Goal: Use online tool/utility: Utilize a website feature to perform a specific function

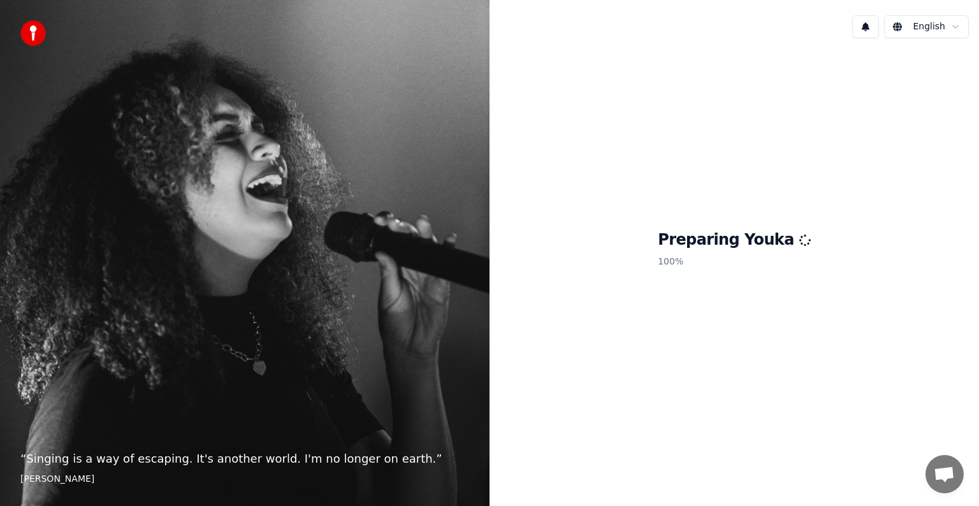
scroll to position [32, 0]
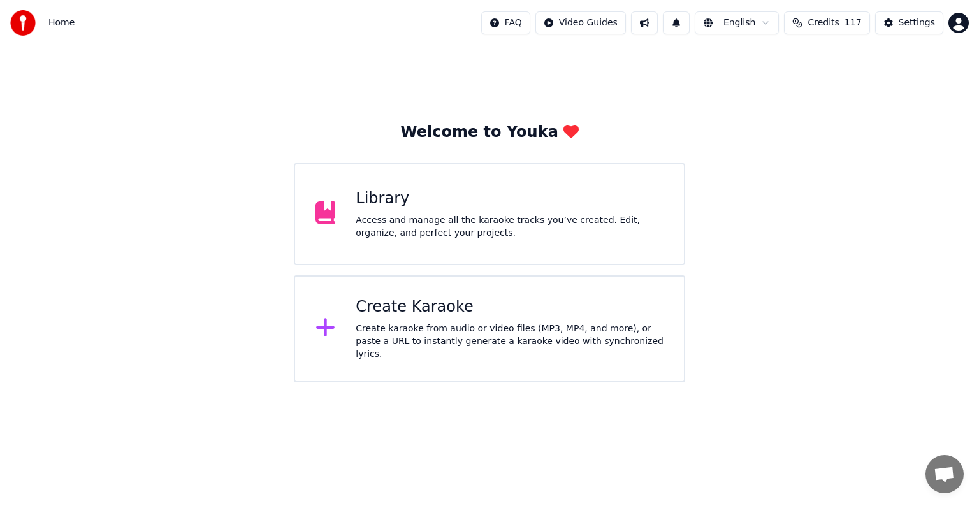
click at [438, 219] on div "Access and manage all the karaoke tracks you’ve created. Edit, organize, and pe…" at bounding box center [509, 226] width 308 height 25
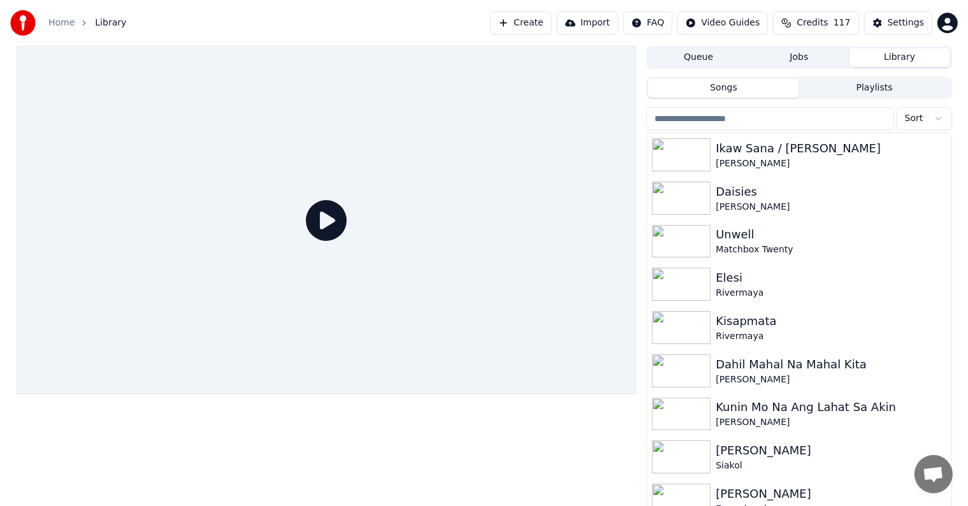
click at [766, 117] on input "search" at bounding box center [769, 118] width 247 height 23
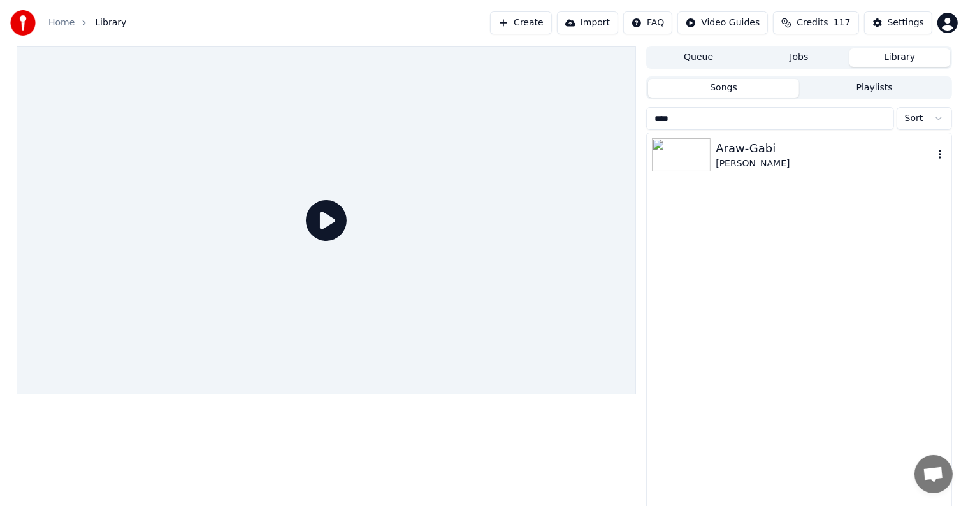
type input "****"
click at [753, 150] on div "Araw-Gabi" at bounding box center [823, 149] width 217 height 18
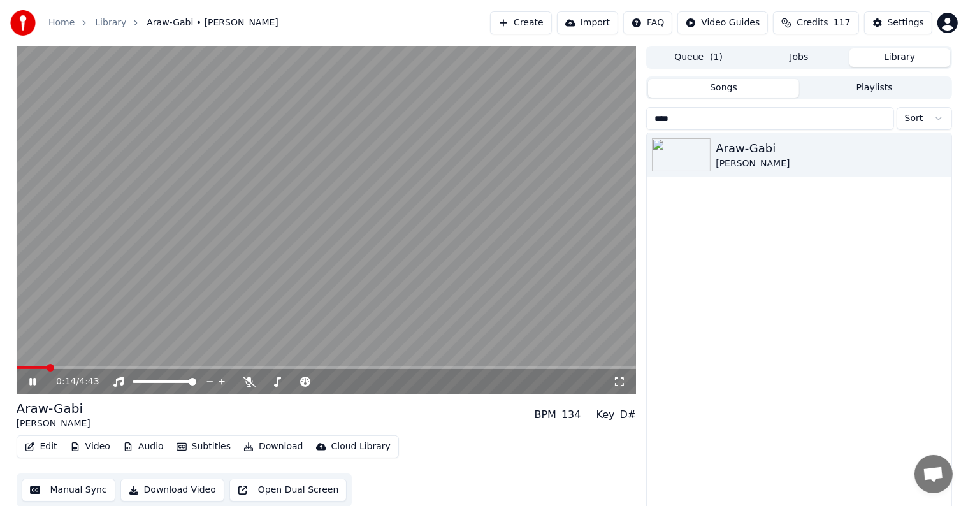
click at [48, 367] on span at bounding box center [327, 367] width 620 height 3
click at [45, 365] on video at bounding box center [327, 220] width 620 height 348
click at [40, 367] on span at bounding box center [33, 367] width 33 height 3
click at [29, 369] on span at bounding box center [23, 367] width 13 height 3
click at [25, 369] on span at bounding box center [23, 367] width 13 height 3
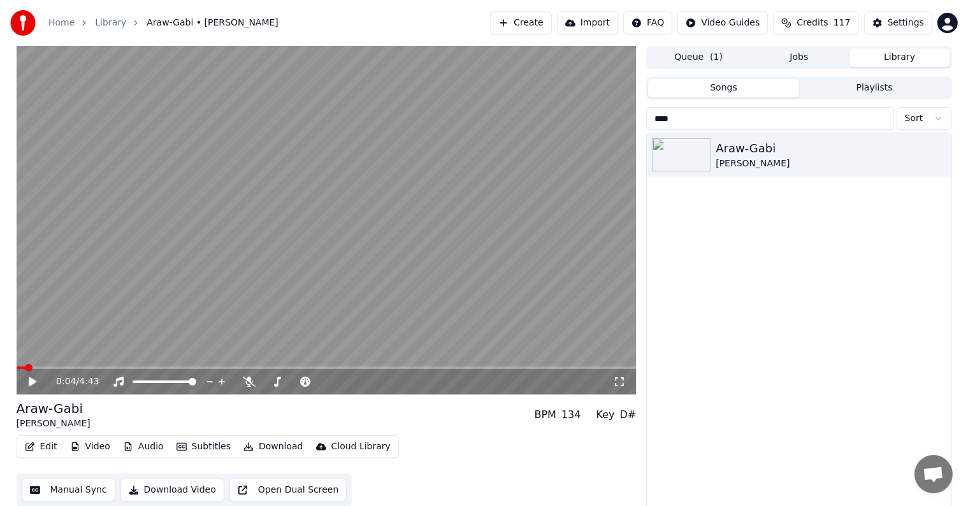
click at [905, 21] on div "Settings" at bounding box center [905, 23] width 36 height 13
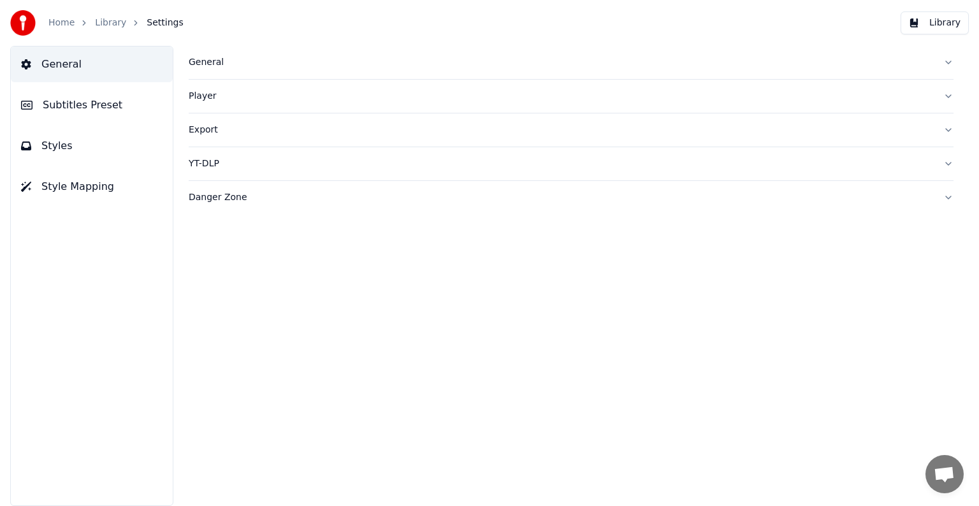
click at [118, 108] on button "Subtitles Preset" at bounding box center [92, 105] width 162 height 36
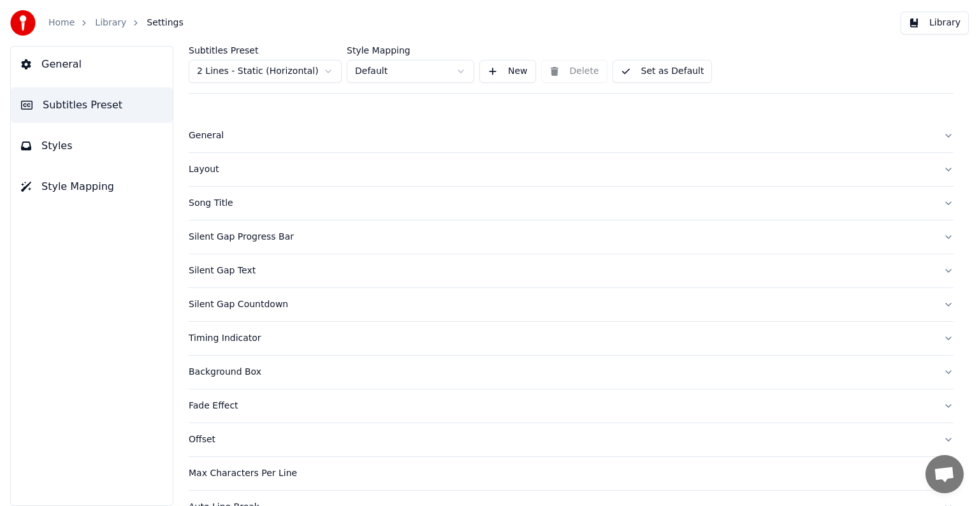
click at [261, 73] on html "Home Library Settings Library General Subtitles Preset Styles Style Mapping Sub…" at bounding box center [489, 253] width 979 height 506
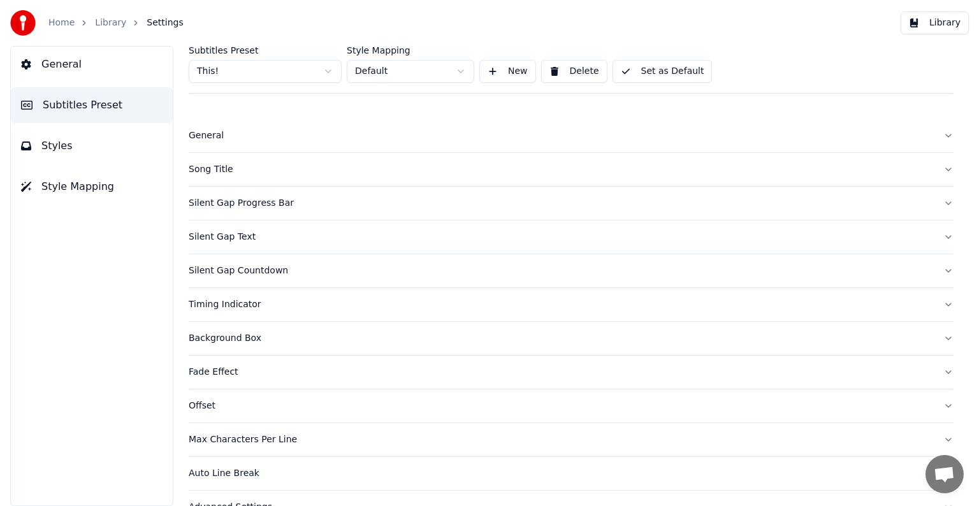
click at [221, 166] on div "Song Title" at bounding box center [561, 169] width 744 height 13
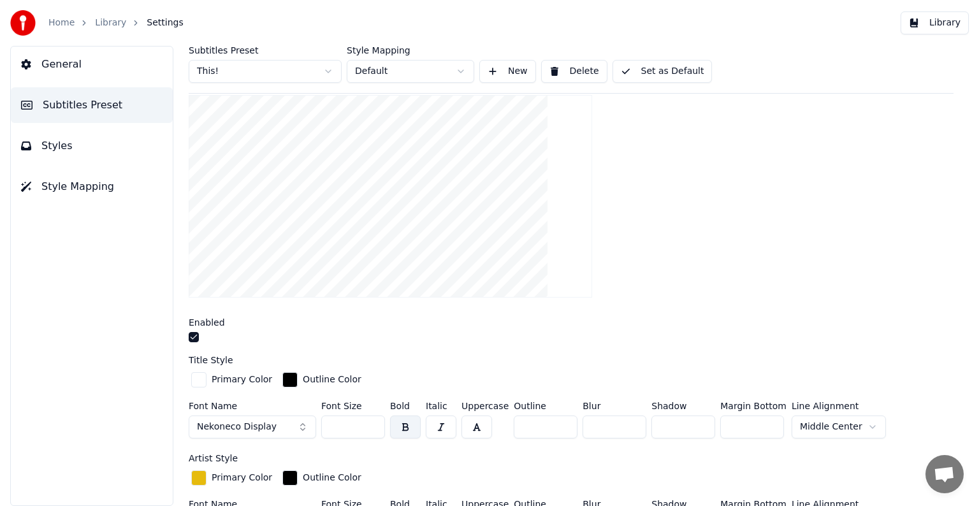
scroll to position [319, 0]
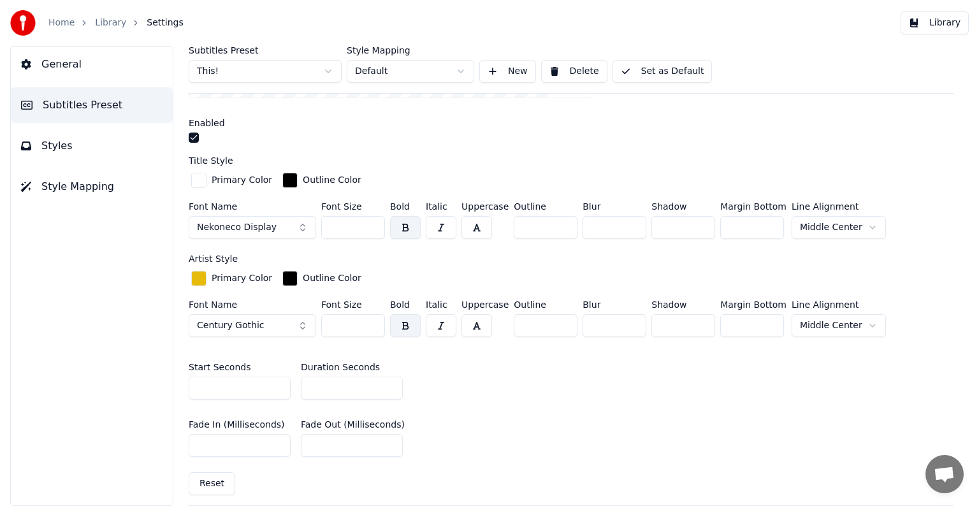
click at [391, 384] on input "*" at bounding box center [352, 387] width 102 height 23
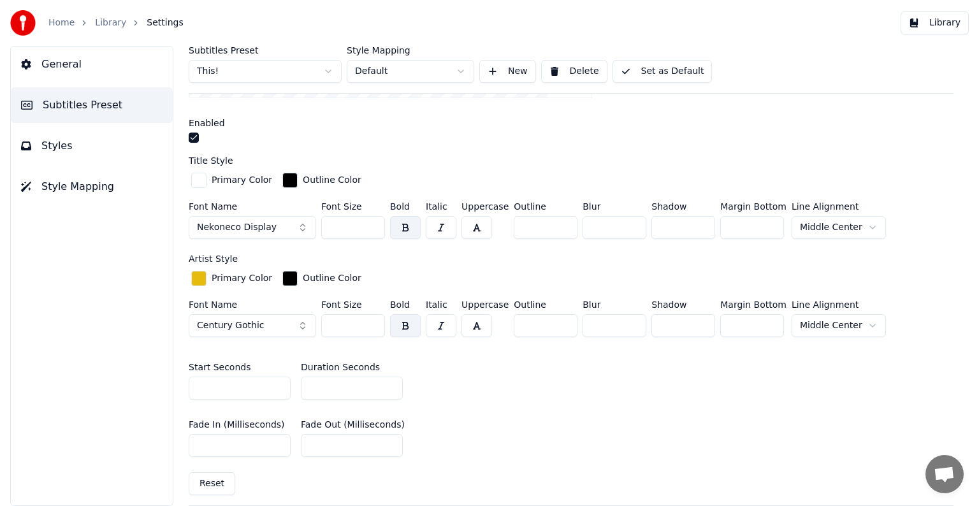
click at [391, 384] on input "*" at bounding box center [352, 387] width 102 height 23
type input "*"
click at [391, 384] on input "*" at bounding box center [352, 387] width 102 height 23
click at [680, 64] on button "Set as Default" at bounding box center [662, 71] width 100 height 23
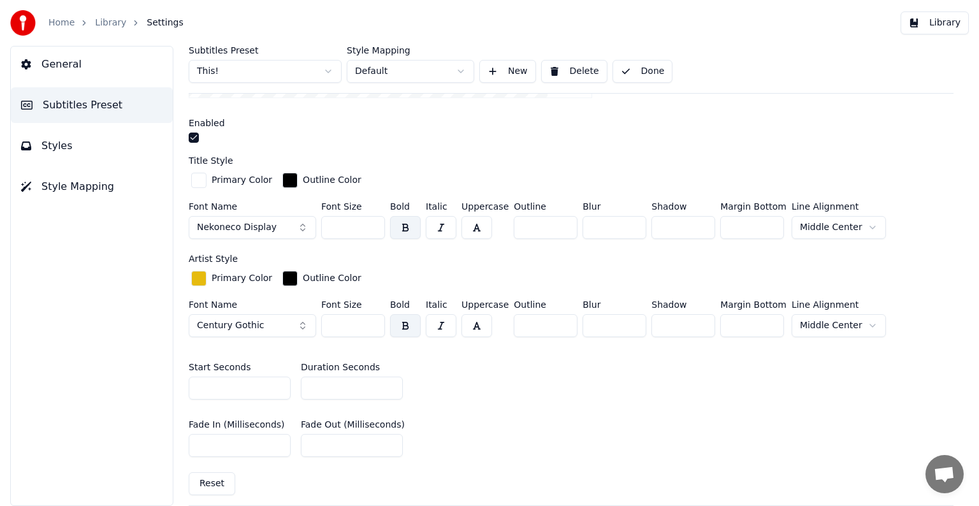
click at [97, 26] on link "Library" at bounding box center [110, 23] width 31 height 13
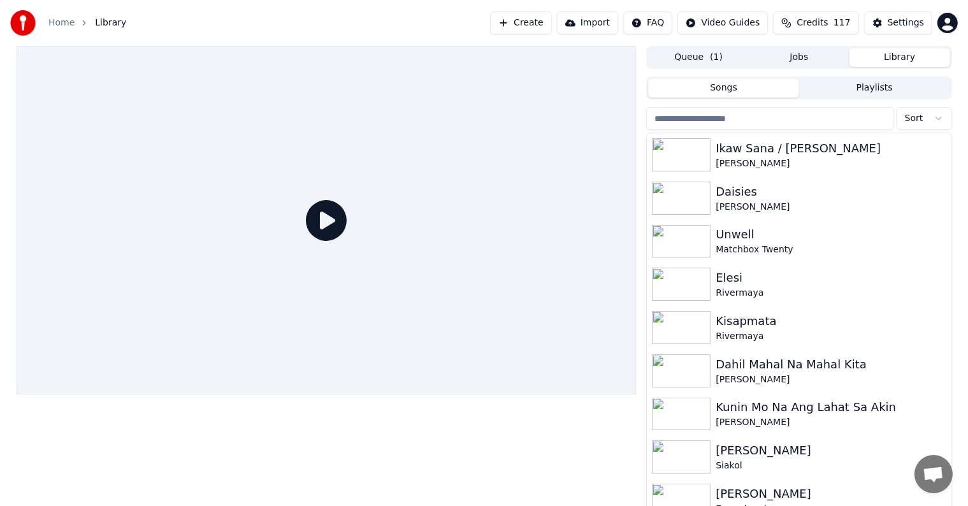
click at [730, 111] on input "search" at bounding box center [769, 118] width 247 height 23
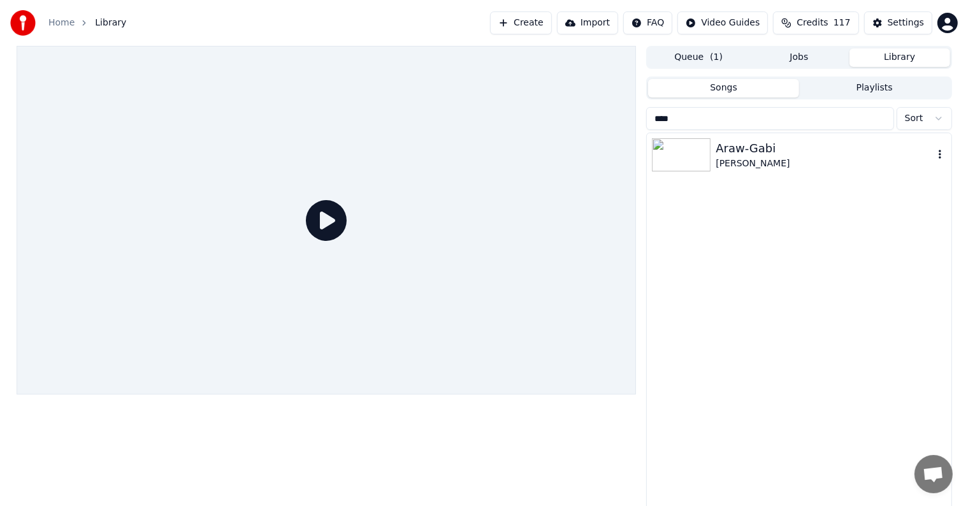
type input "****"
click at [753, 157] on div "[PERSON_NAME]" at bounding box center [823, 163] width 217 height 13
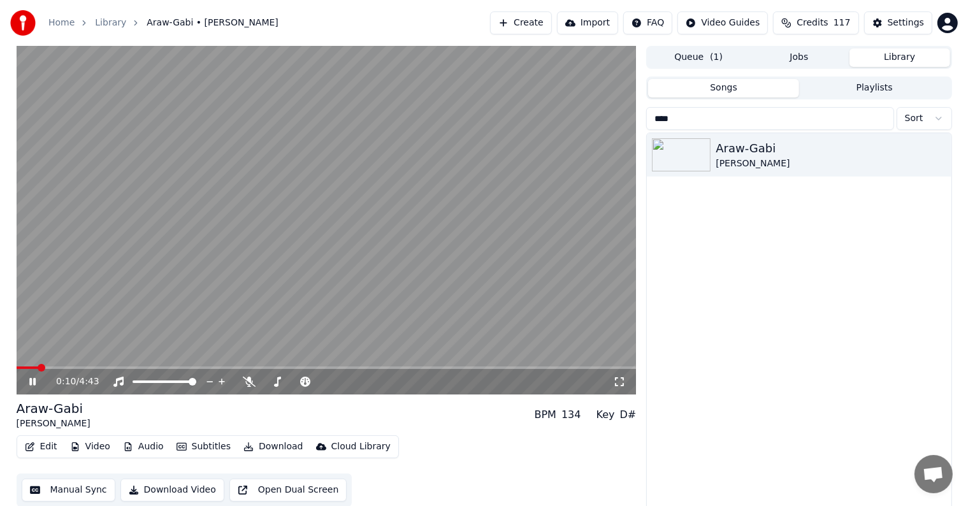
click at [38, 367] on span at bounding box center [327, 367] width 620 height 3
click at [31, 377] on icon at bounding box center [42, 381] width 30 height 10
click at [910, 31] on button "Settings" at bounding box center [898, 22] width 68 height 23
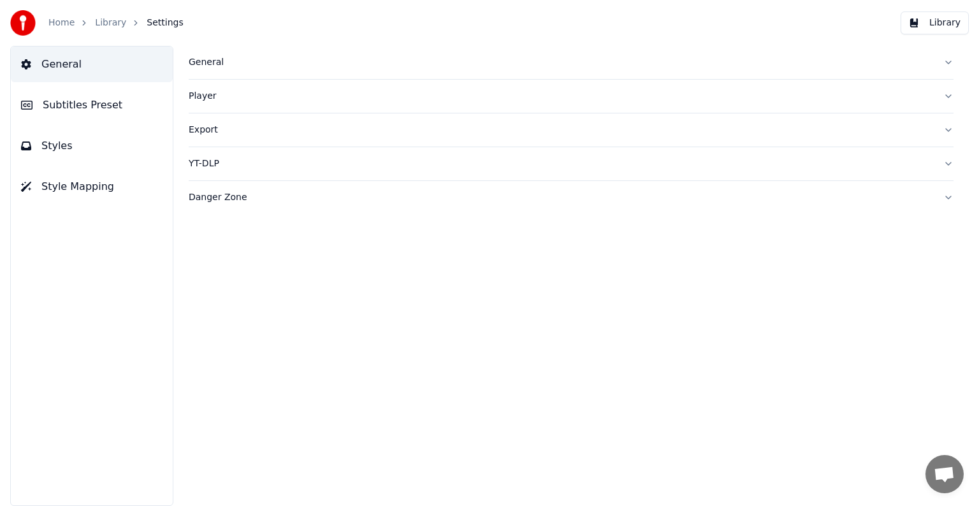
drag, startPoint x: 71, startPoint y: 112, endPoint x: 96, endPoint y: 110, distance: 25.0
click at [71, 111] on span "Subtitles Preset" at bounding box center [83, 104] width 80 height 15
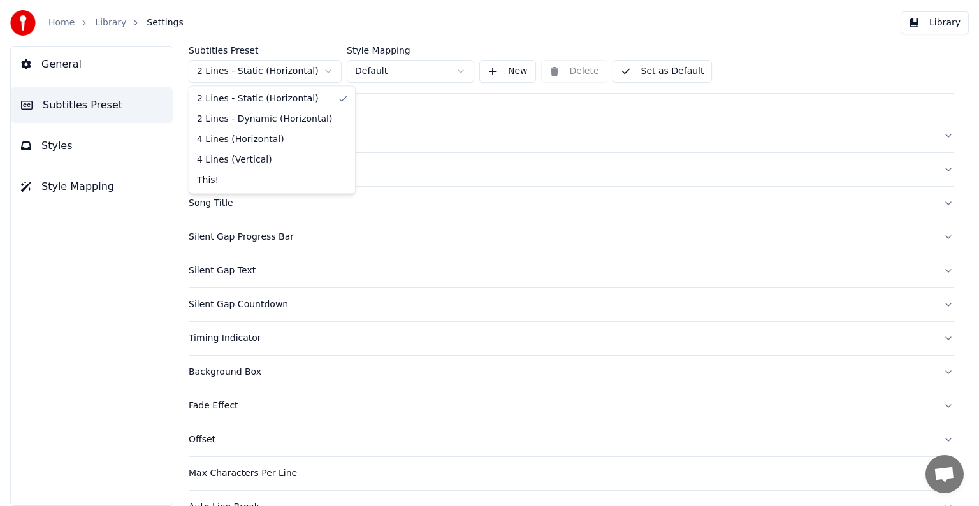
click at [252, 74] on html "Home Library Settings Library General Subtitles Preset Styles Style Mapping Sub…" at bounding box center [489, 253] width 979 height 506
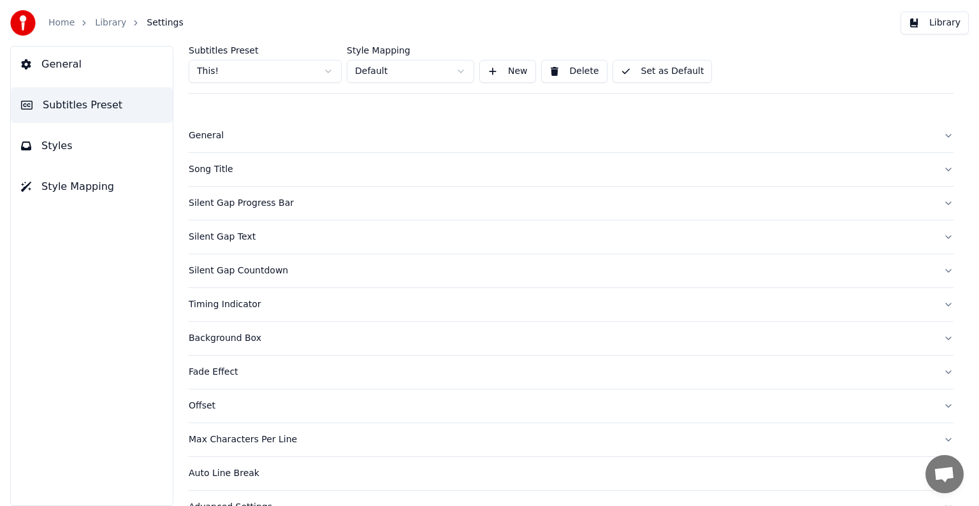
click at [204, 173] on div "Song Title" at bounding box center [561, 169] width 744 height 13
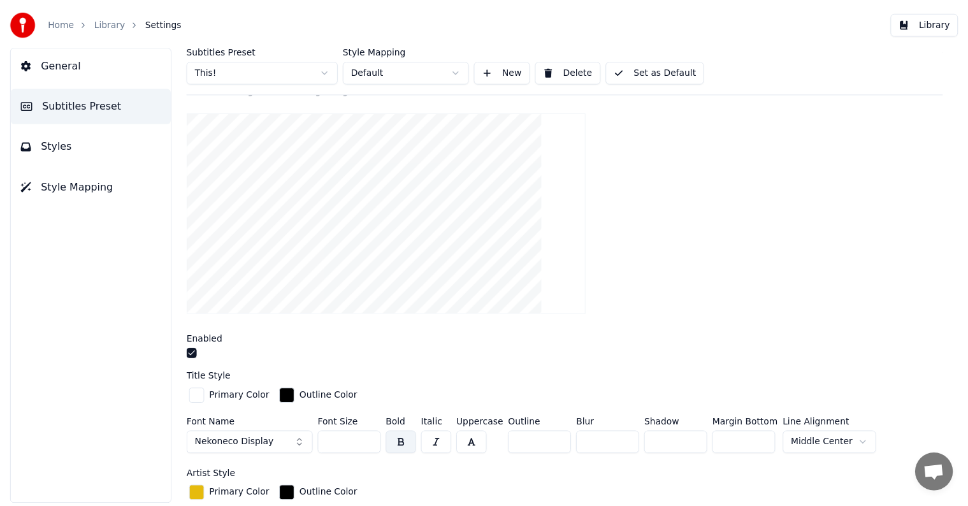
scroll to position [191, 0]
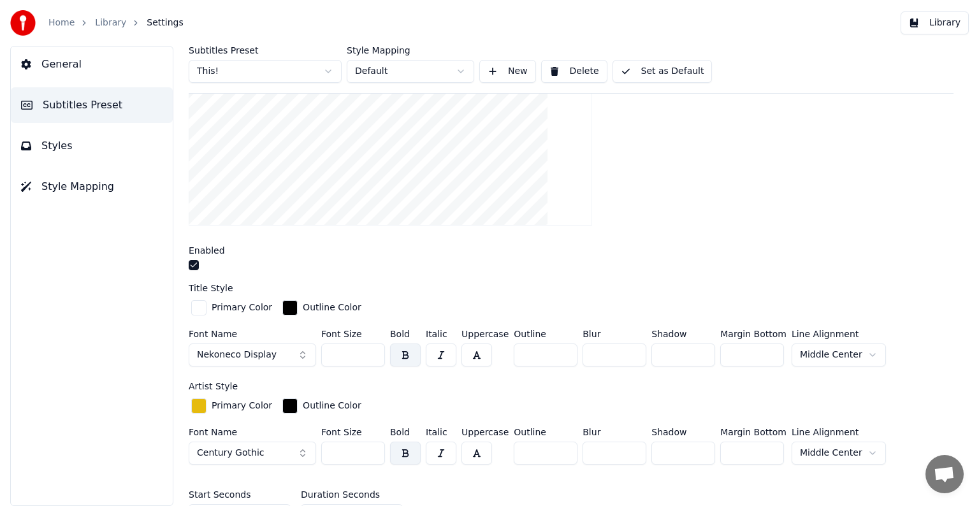
drag, startPoint x: 356, startPoint y: 355, endPoint x: 335, endPoint y: 355, distance: 21.0
click at [335, 355] on input "***" at bounding box center [353, 354] width 64 height 23
type input "***"
click at [660, 65] on button "Set as Default" at bounding box center [662, 71] width 100 height 23
click at [110, 23] on link "Library" at bounding box center [110, 23] width 31 height 13
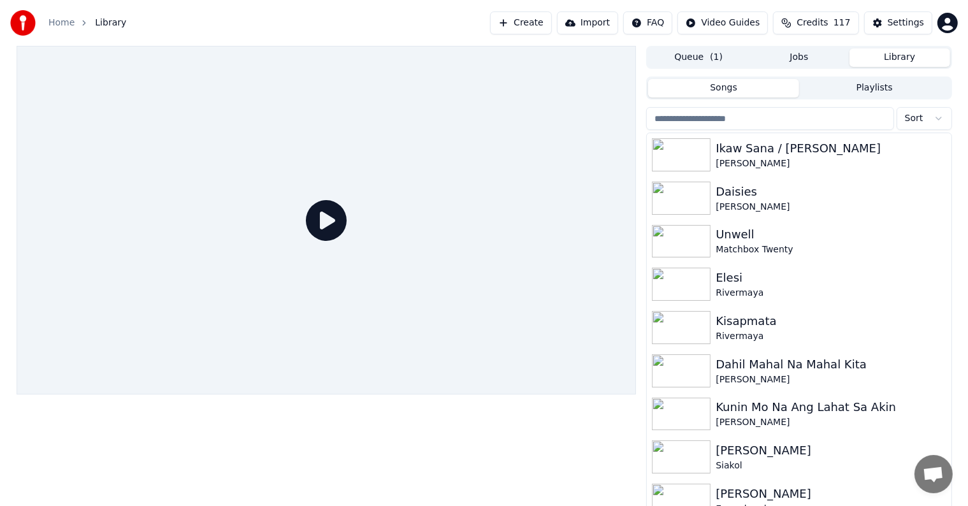
click at [750, 113] on input "search" at bounding box center [769, 118] width 247 height 23
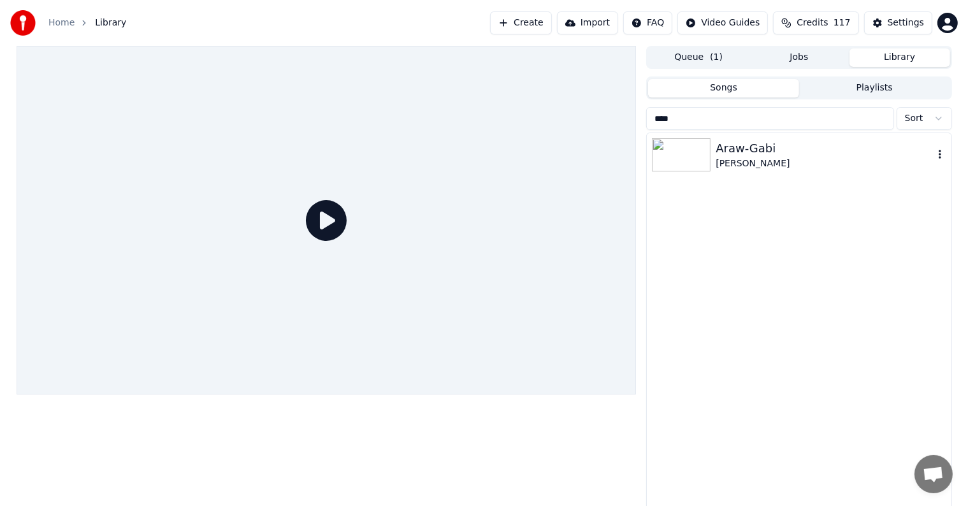
type input "****"
click at [749, 157] on div "[PERSON_NAME]" at bounding box center [823, 163] width 217 height 13
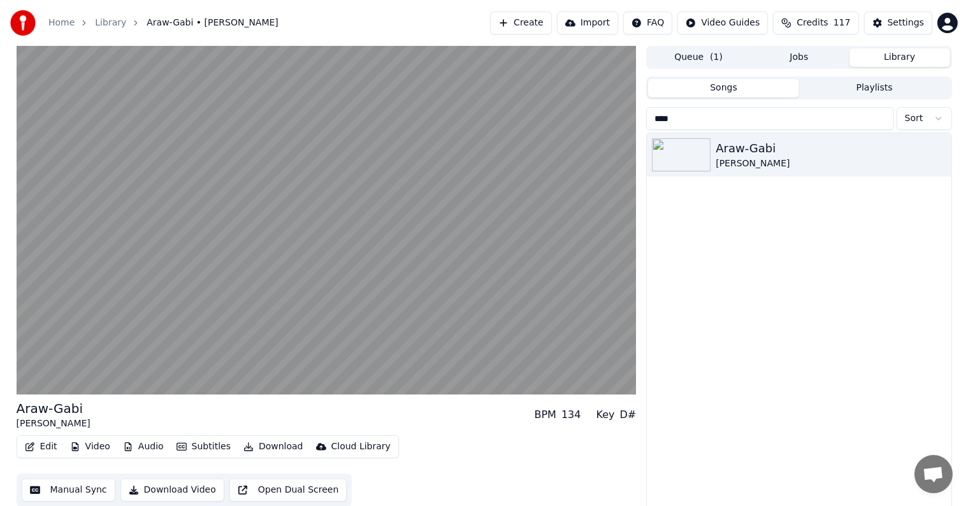
click at [95, 447] on button "Video" at bounding box center [90, 447] width 50 height 18
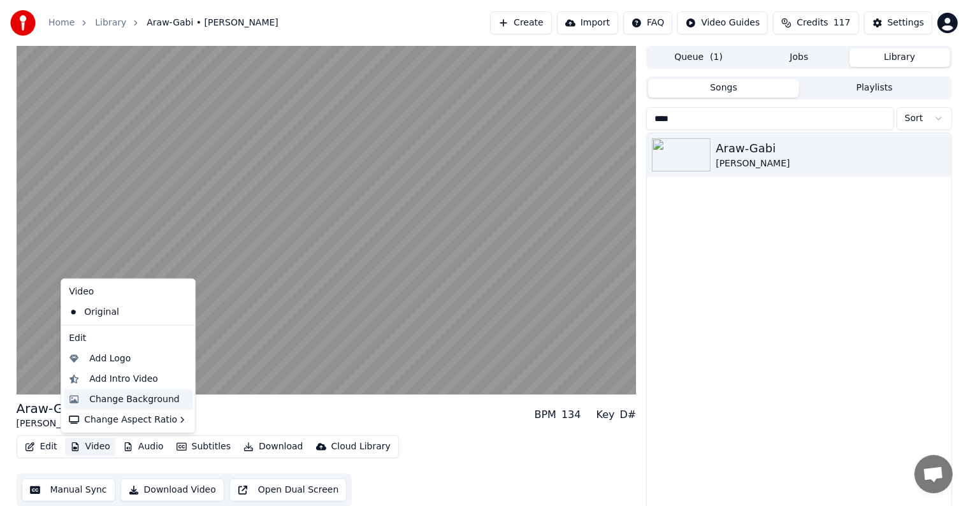
click at [144, 403] on div "Change Background" at bounding box center [134, 399] width 90 height 13
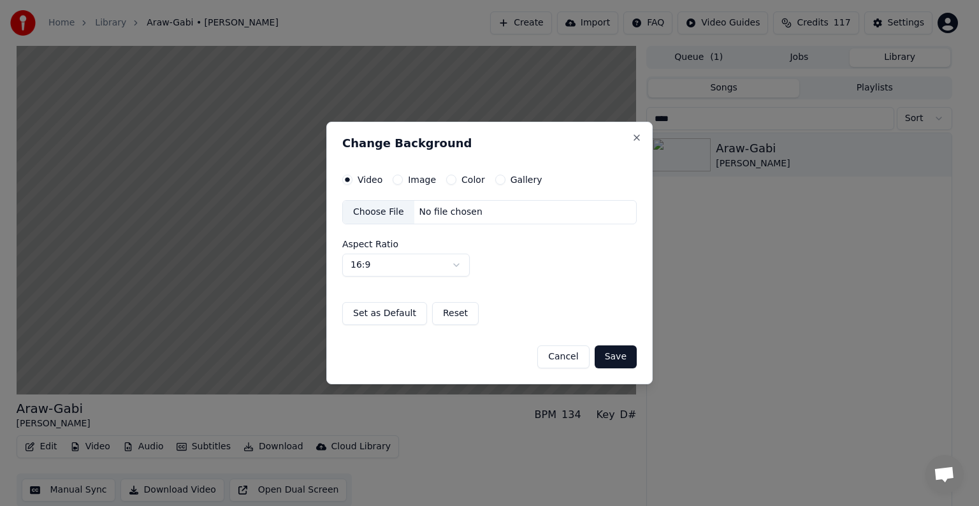
click at [401, 178] on div "Image" at bounding box center [413, 180] width 43 height 10
click at [397, 179] on button "Image" at bounding box center [397, 180] width 10 height 10
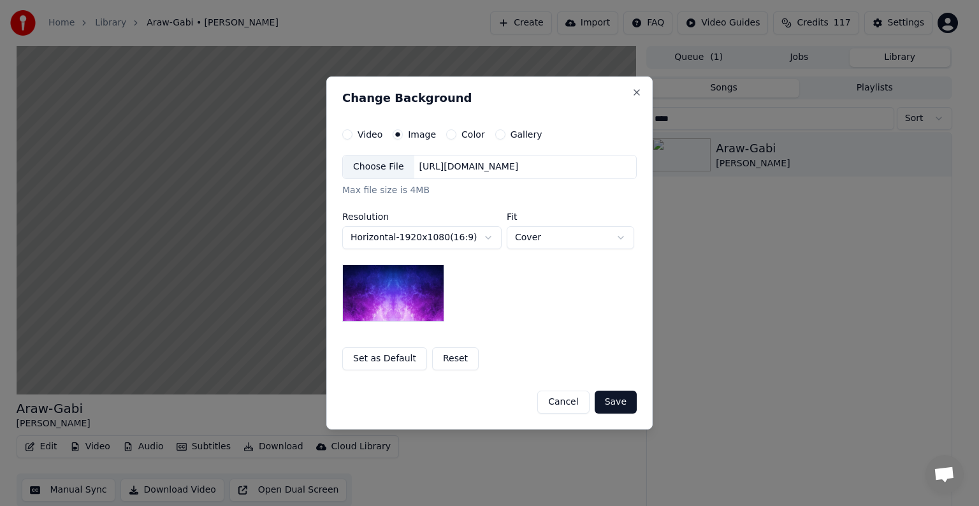
click at [375, 162] on div "Choose File" at bounding box center [378, 166] width 71 height 23
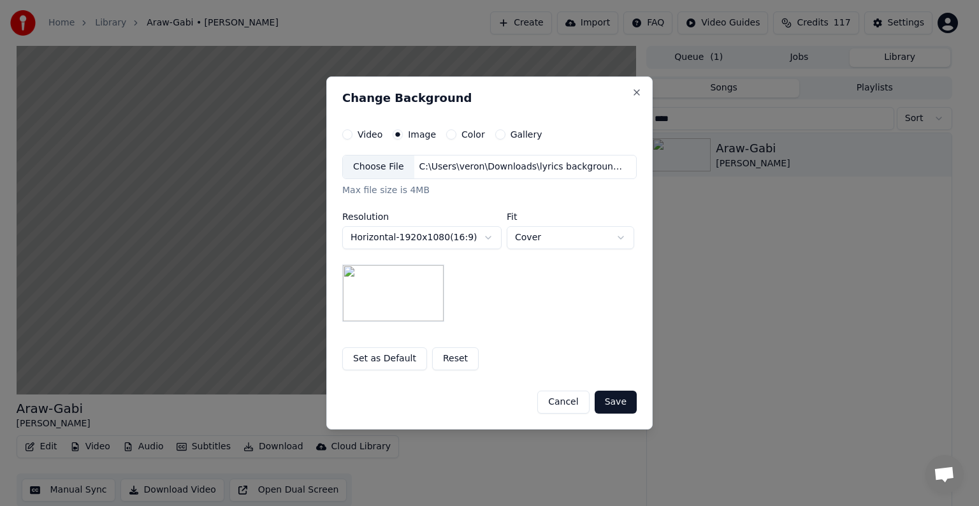
click at [601, 395] on button "Save" at bounding box center [615, 402] width 42 height 23
click at [605, 397] on div "Cancel Save" at bounding box center [489, 396] width 294 height 33
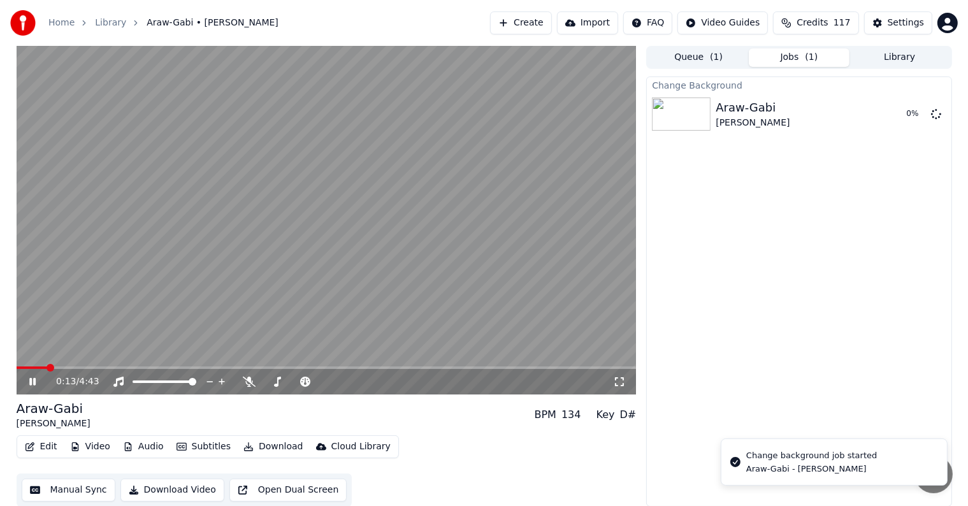
click at [312, 224] on video at bounding box center [327, 220] width 620 height 348
